Goal: Complete application form: Complete application form

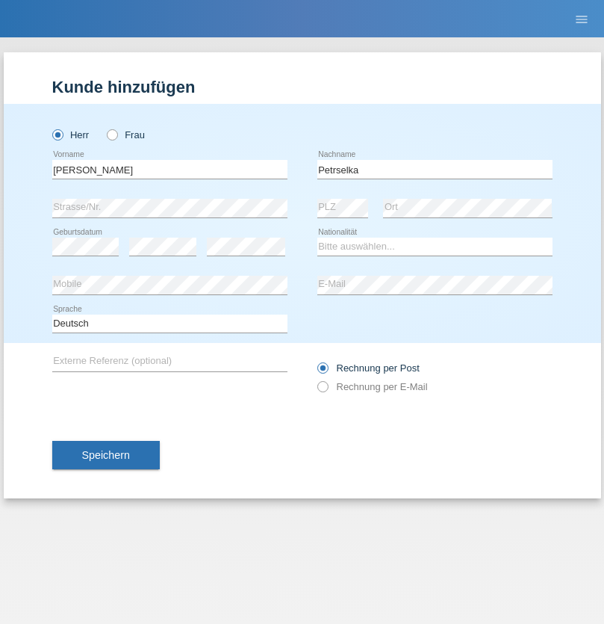
type input "Petrselka"
select select "CH"
radio input "true"
click at [170, 169] on input "text" at bounding box center [169, 169] width 235 height 19
type input "Alberto"
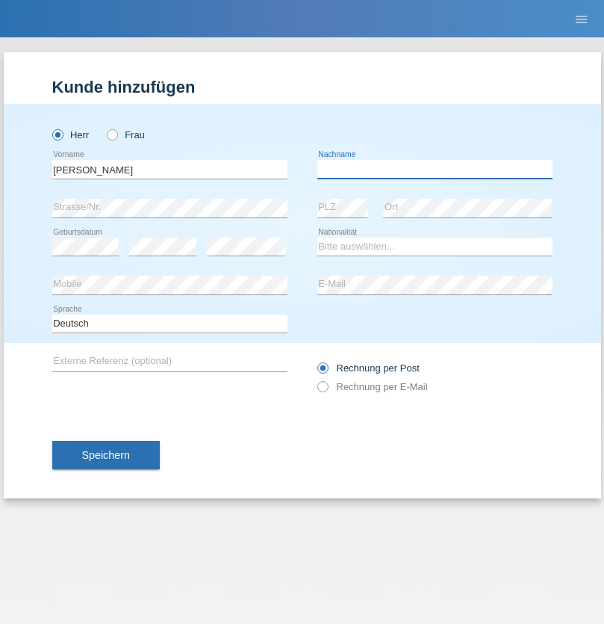
click at [435, 169] on input "text" at bounding box center [434, 169] width 235 height 19
type input "Galimberti"
select select "CH"
radio input "true"
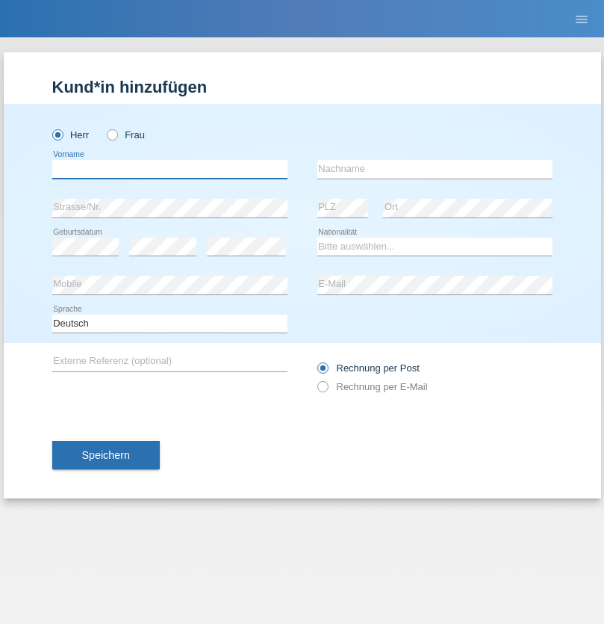
click at [170, 169] on input "text" at bounding box center [169, 169] width 235 height 19
type input "Peter"
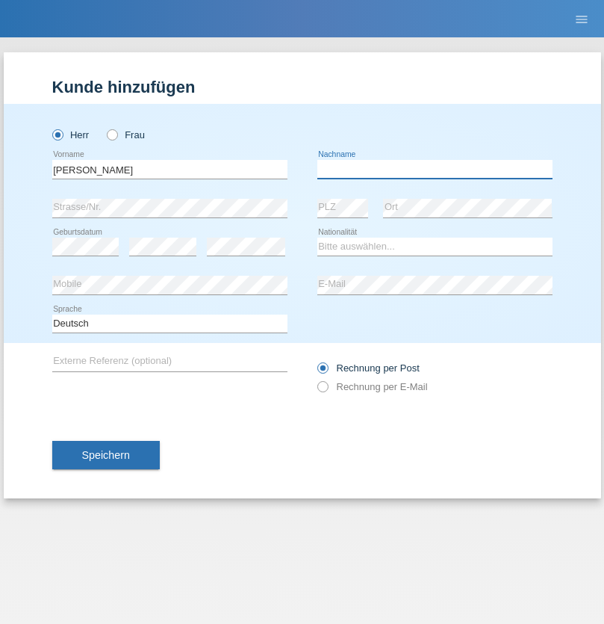
click at [435, 169] on input "text" at bounding box center [434, 169] width 235 height 19
type input "Abplanalp"
select select "CH"
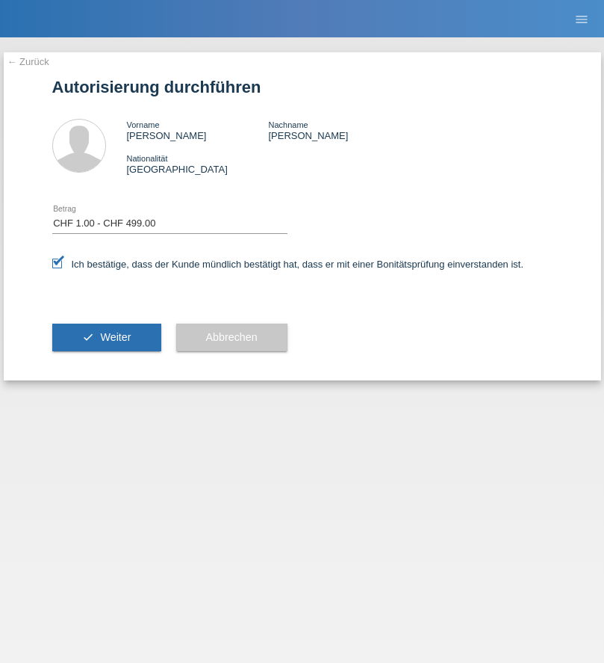
select select "1"
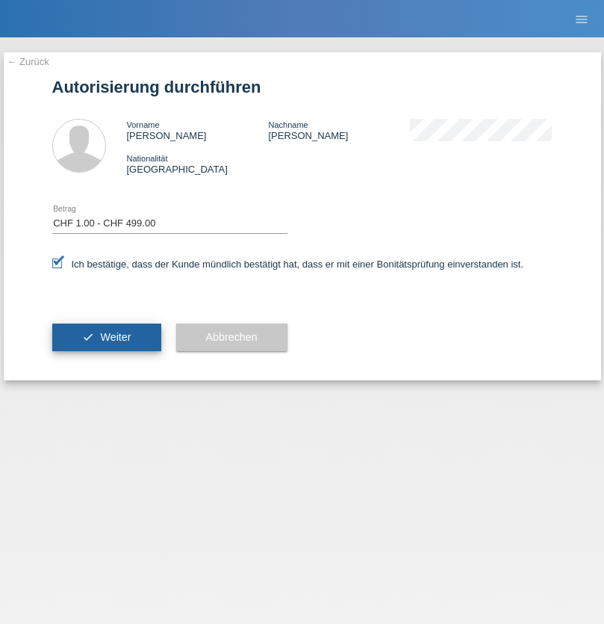
click at [106, 337] on span "Weiter" at bounding box center [115, 337] width 31 height 12
